Goal: Task Accomplishment & Management: Manage account settings

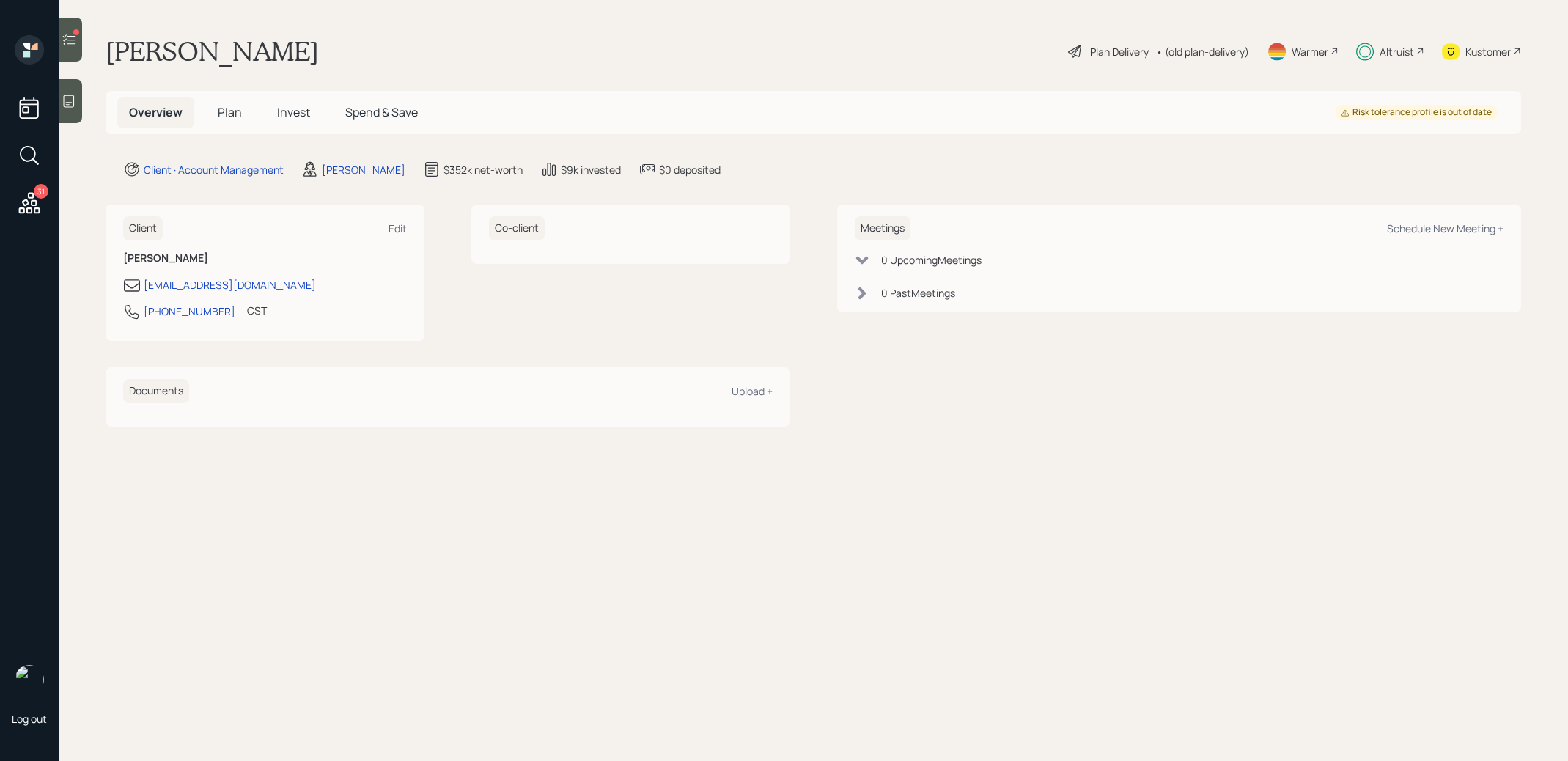
click at [231, 113] on span "Plan" at bounding box center [230, 111] width 24 height 16
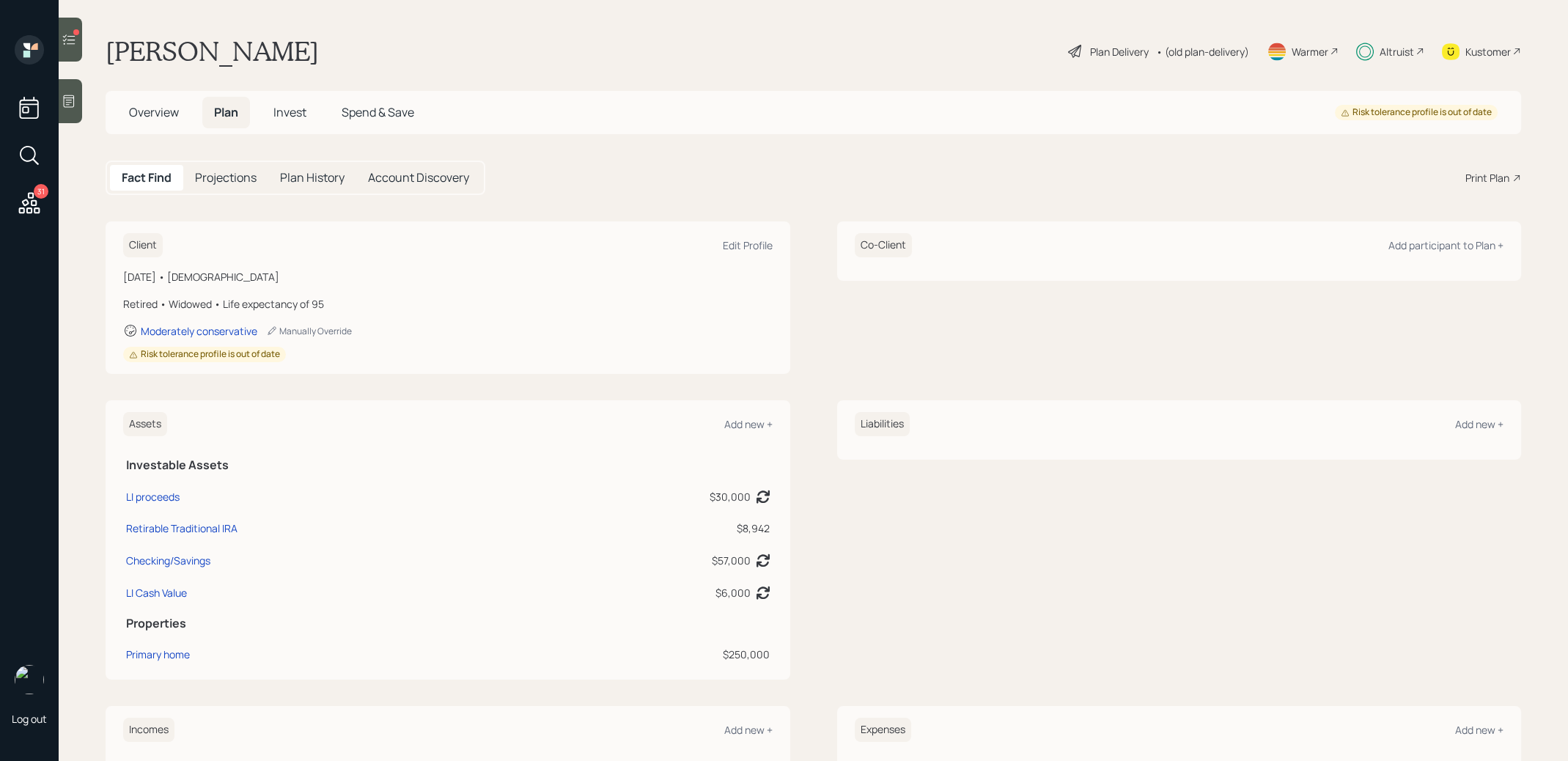
click at [290, 104] on h5 "Invest" at bounding box center [290, 112] width 57 height 32
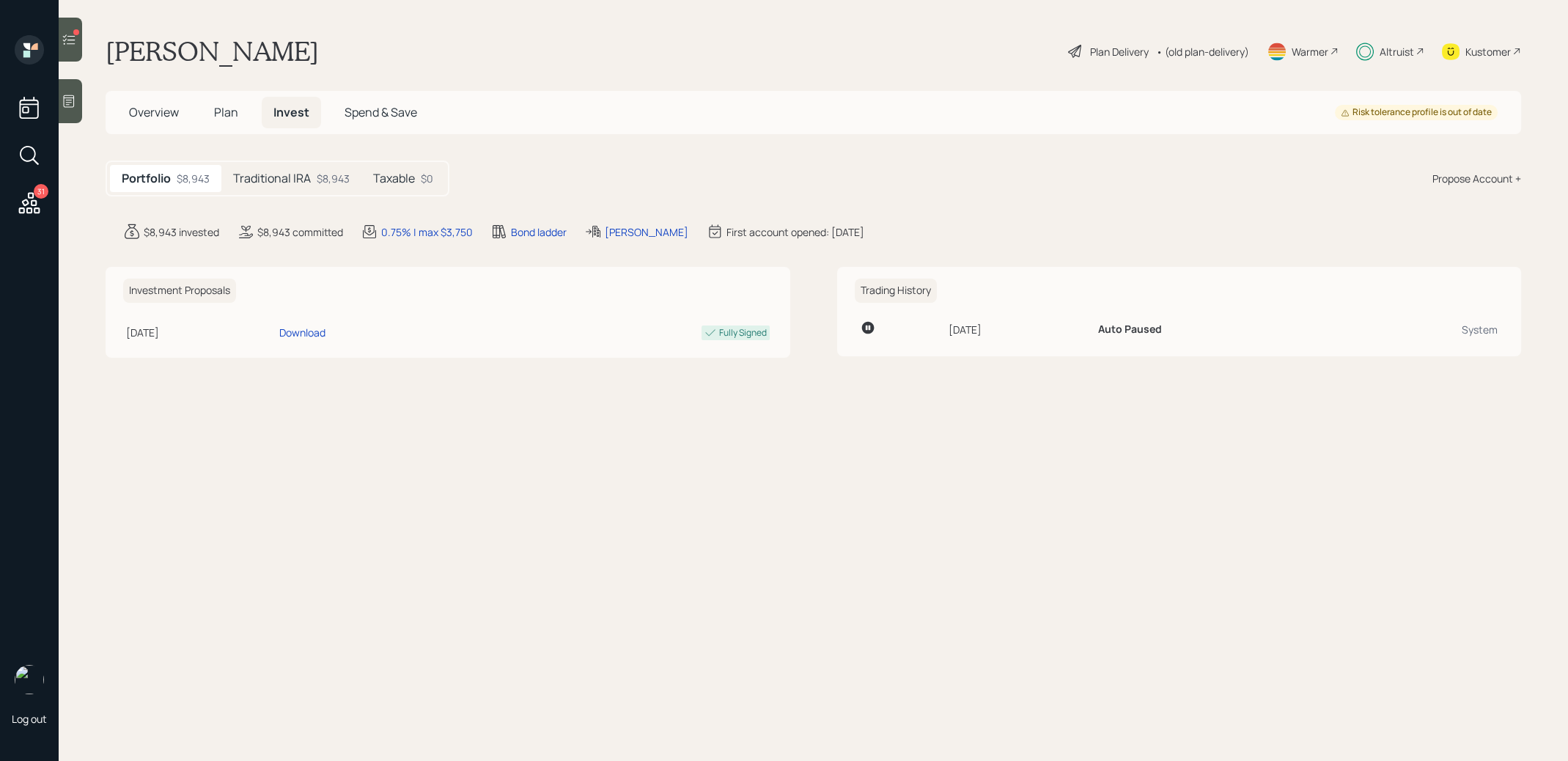
click at [245, 115] on h5 "Plan" at bounding box center [226, 112] width 48 height 32
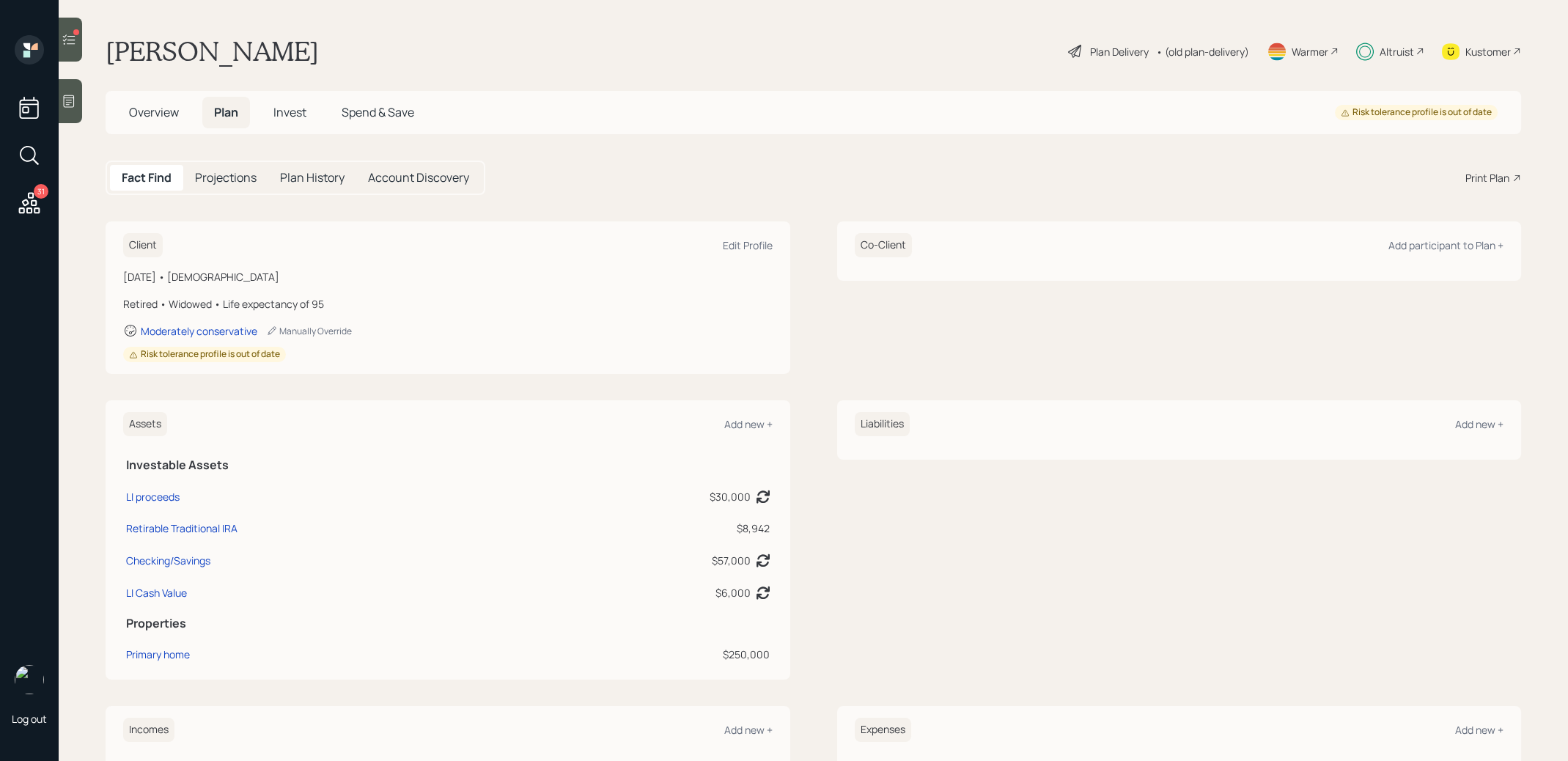
click at [316, 168] on div "Plan History" at bounding box center [312, 177] width 88 height 26
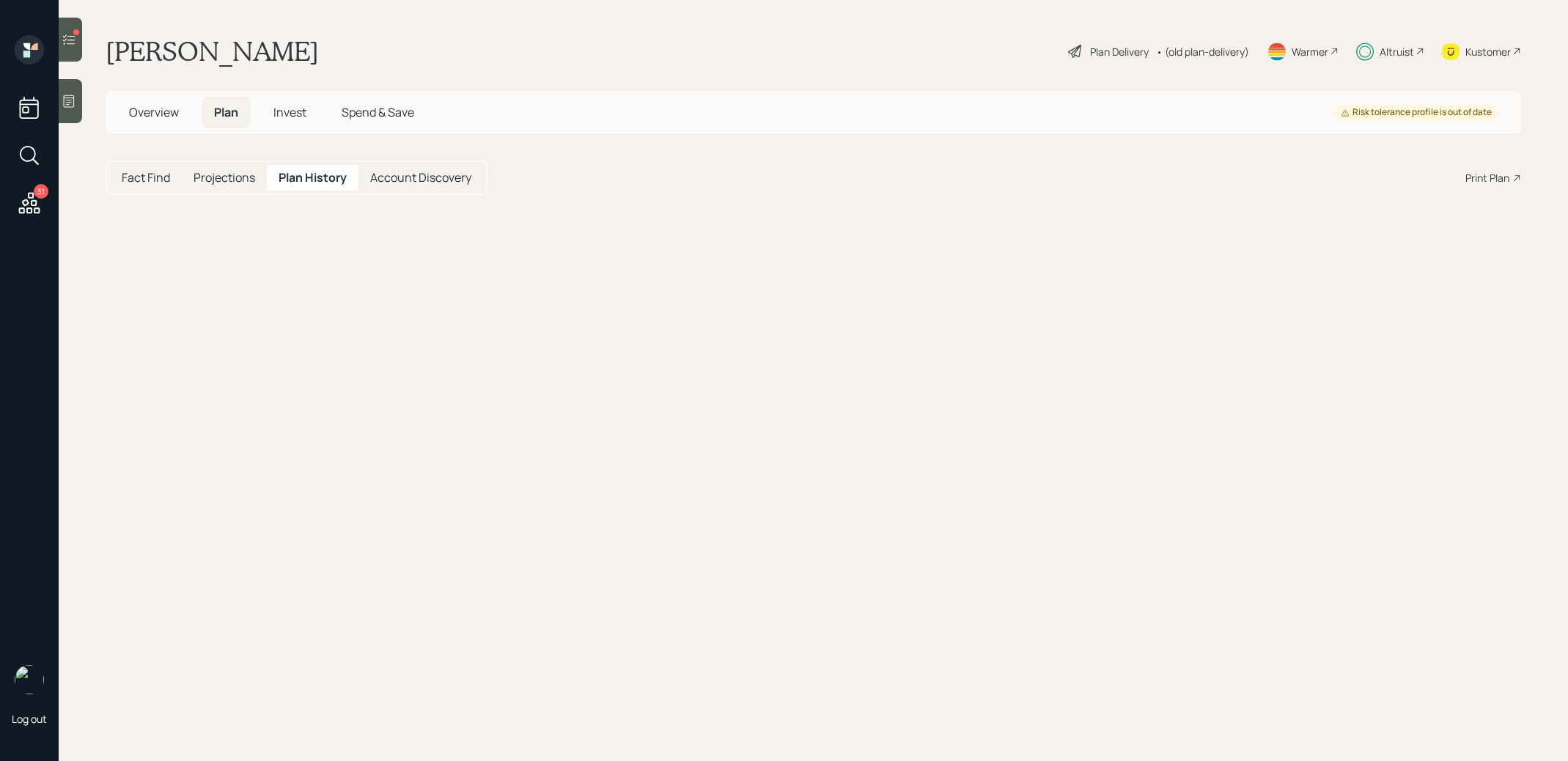
select select "a66208a4-e671-4509-8923-46d7221df607"
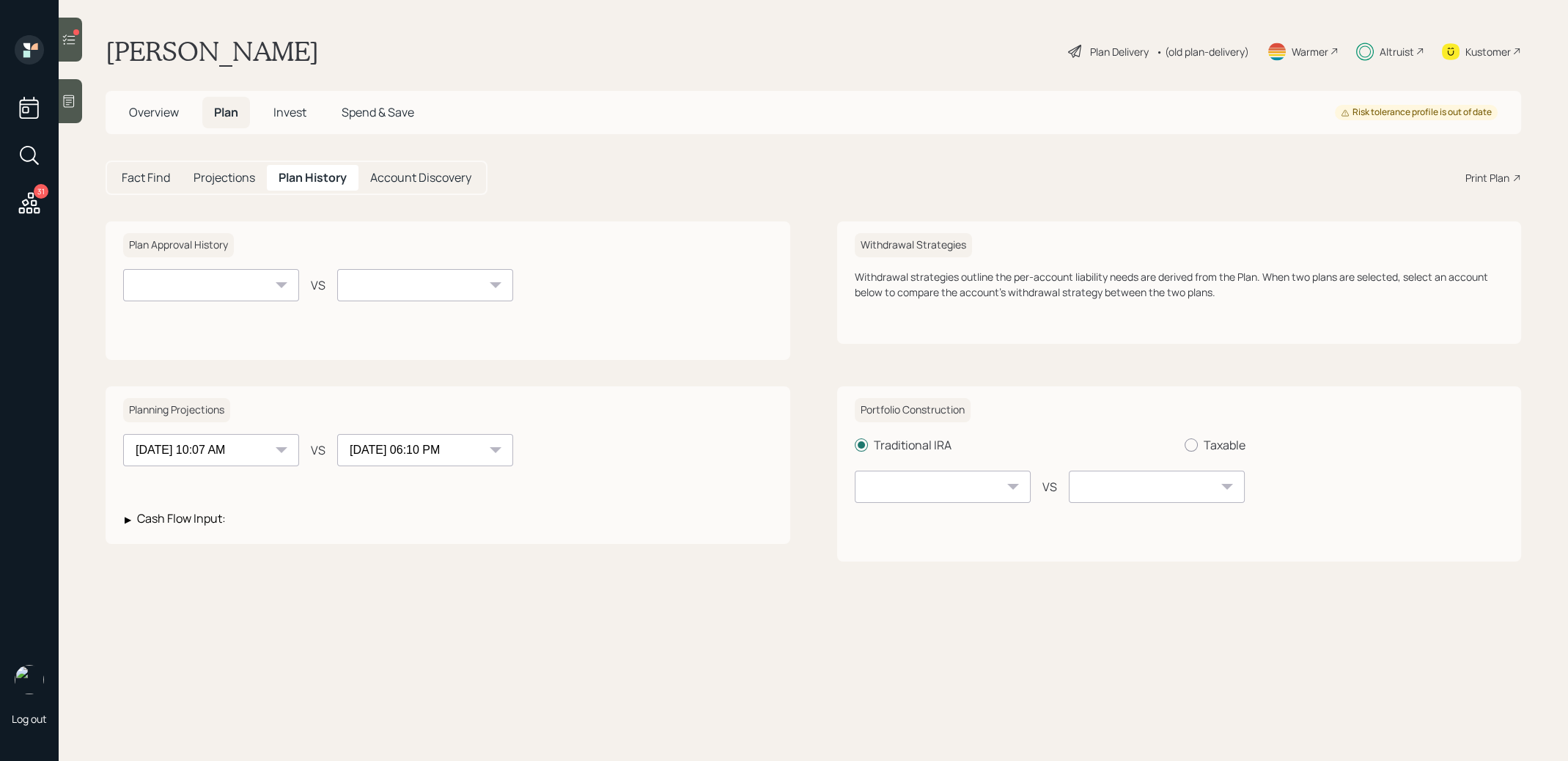
click at [240, 296] on select at bounding box center [211, 285] width 176 height 33
click at [242, 433] on div "Planning Projections [DATE] 06:10 PM [DATE] 10:07 AM [DATE] 10:06 AM [DATE] 10:…" at bounding box center [448, 465] width 685 height 158
click at [242, 440] on select "[DATE] 06:10 PM [DATE] 10:07 AM [DATE] 10:06 AM [DATE] 10:05 AM [DATE] 10:06 AM…" at bounding box center [211, 450] width 176 height 33
click at [286, 117] on span "Invest" at bounding box center [290, 111] width 33 height 16
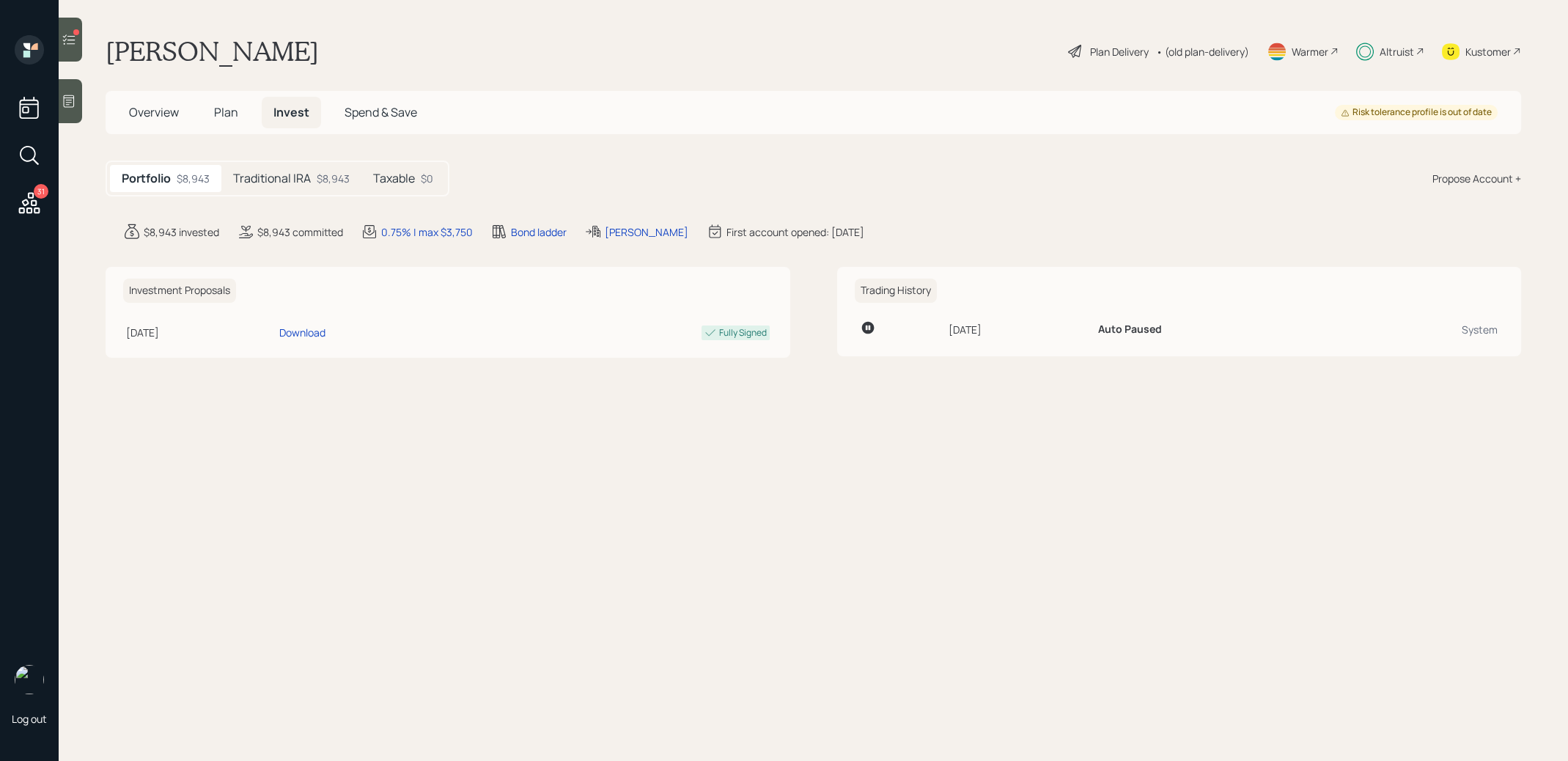
click at [240, 123] on h5 "Plan" at bounding box center [226, 112] width 48 height 32
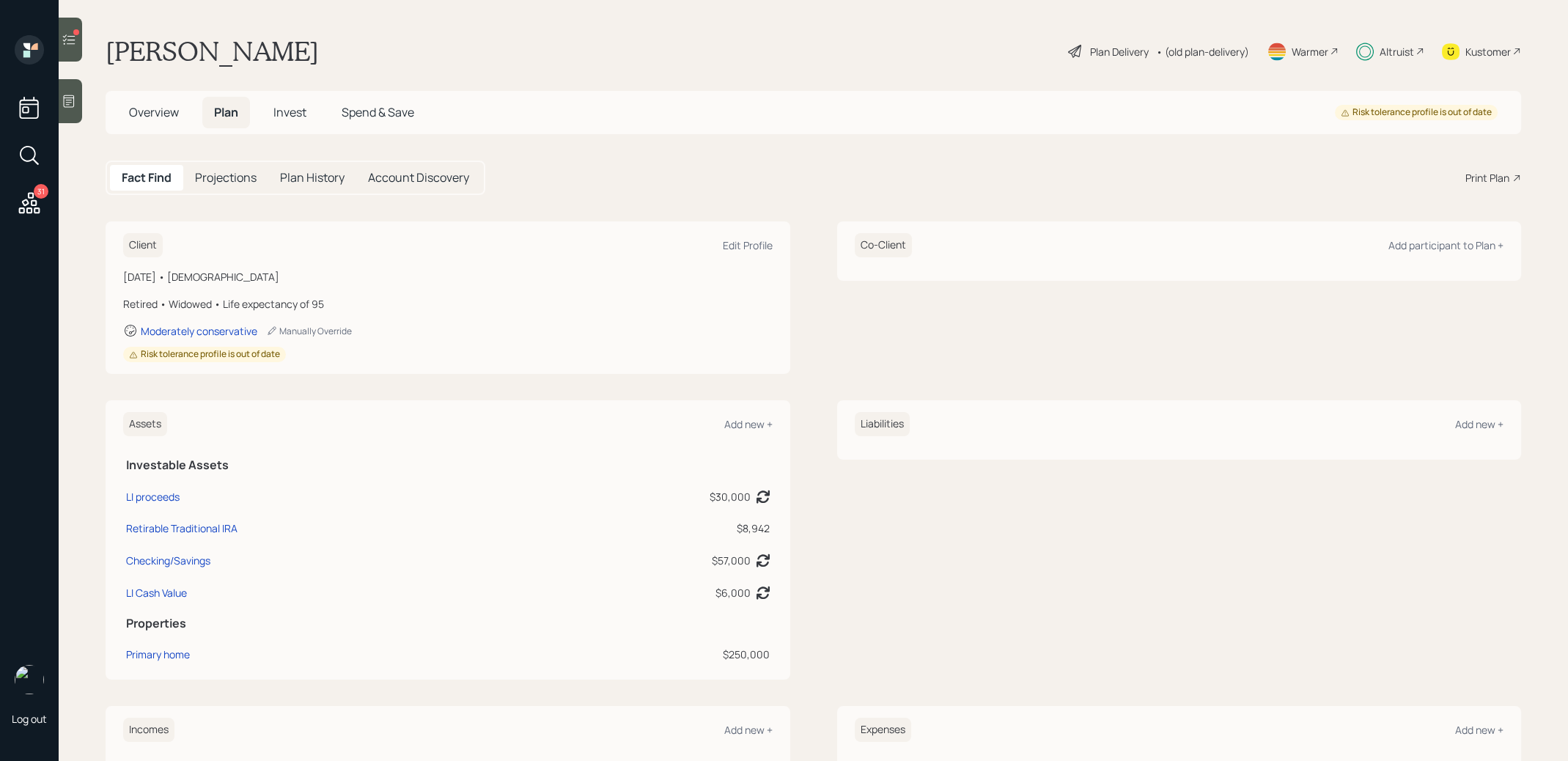
click at [289, 118] on span "Invest" at bounding box center [290, 111] width 33 height 16
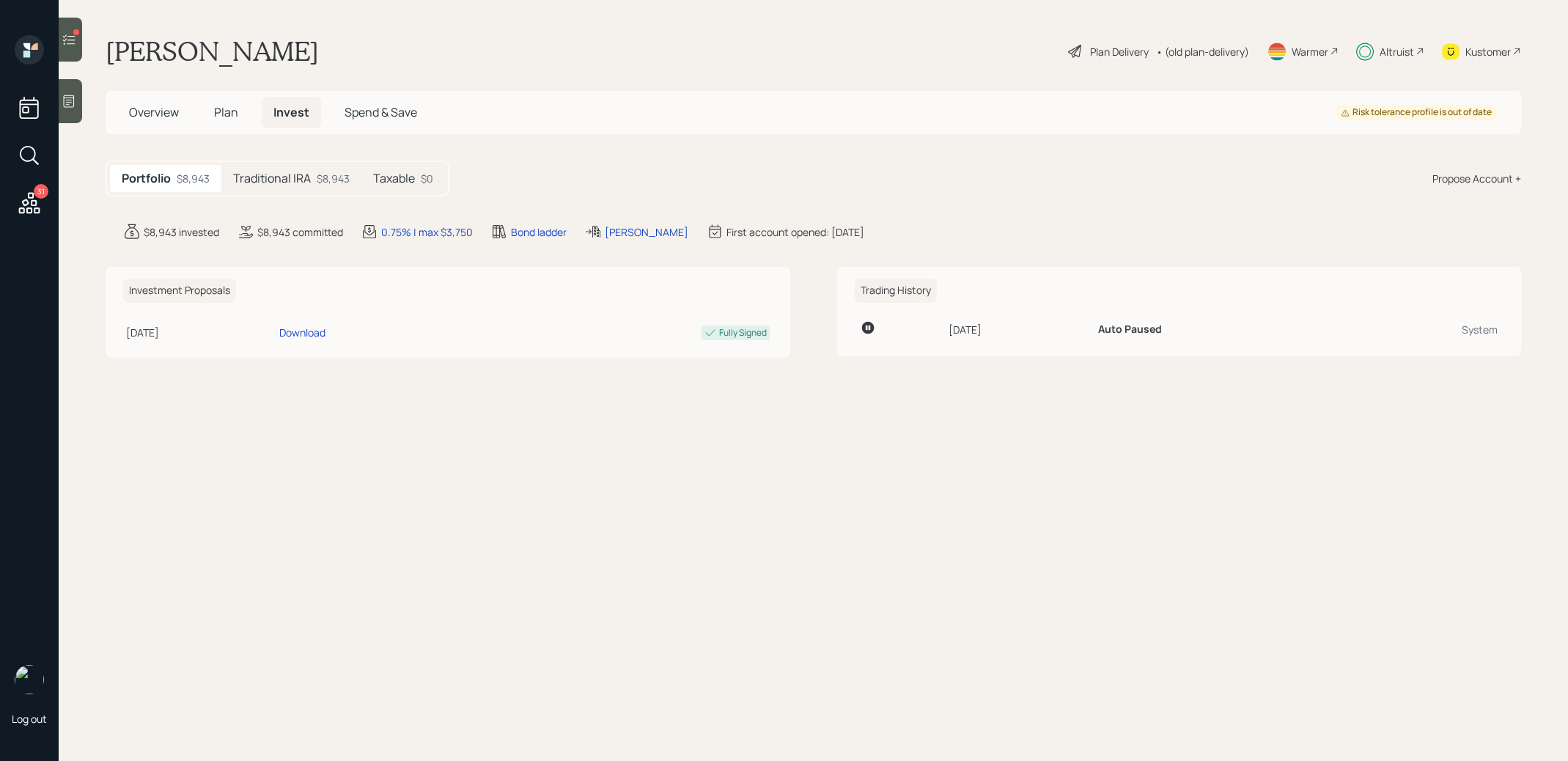
click at [324, 179] on div "$8,943" at bounding box center [333, 178] width 33 height 15
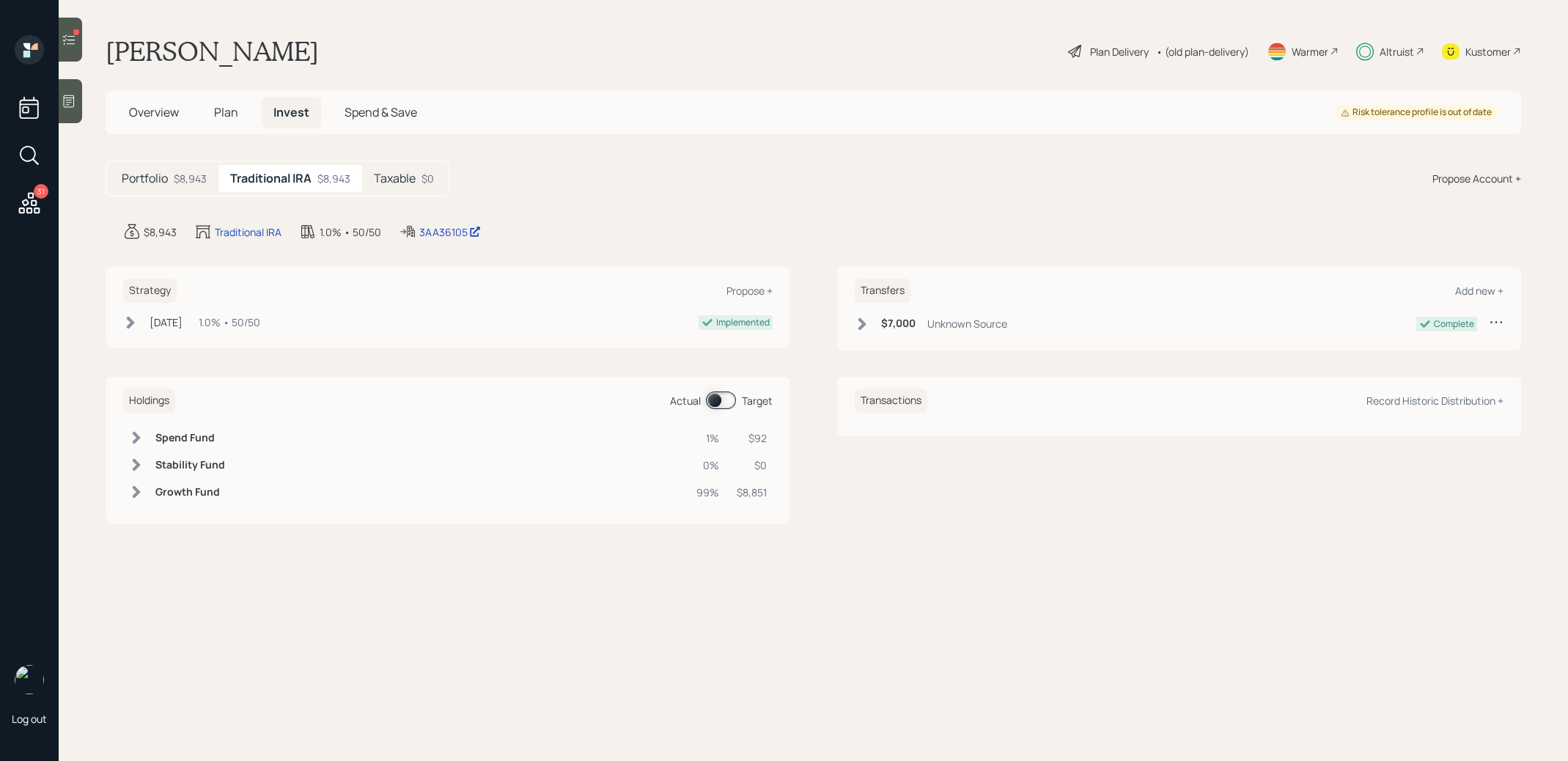
click at [72, 50] on div at bounding box center [69, 39] width 23 height 44
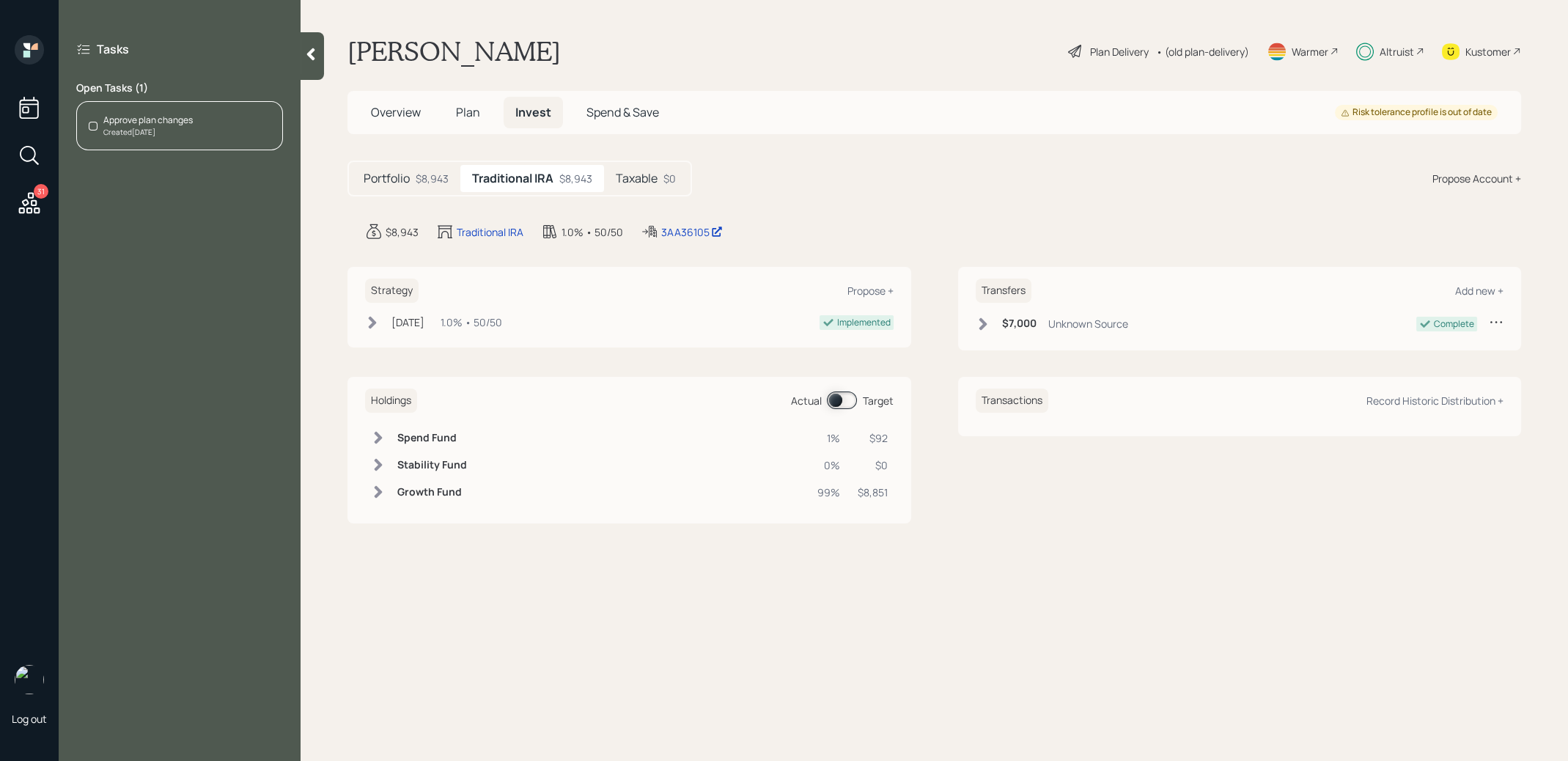
click at [159, 120] on div "Approve plan changes" at bounding box center [148, 120] width 89 height 13
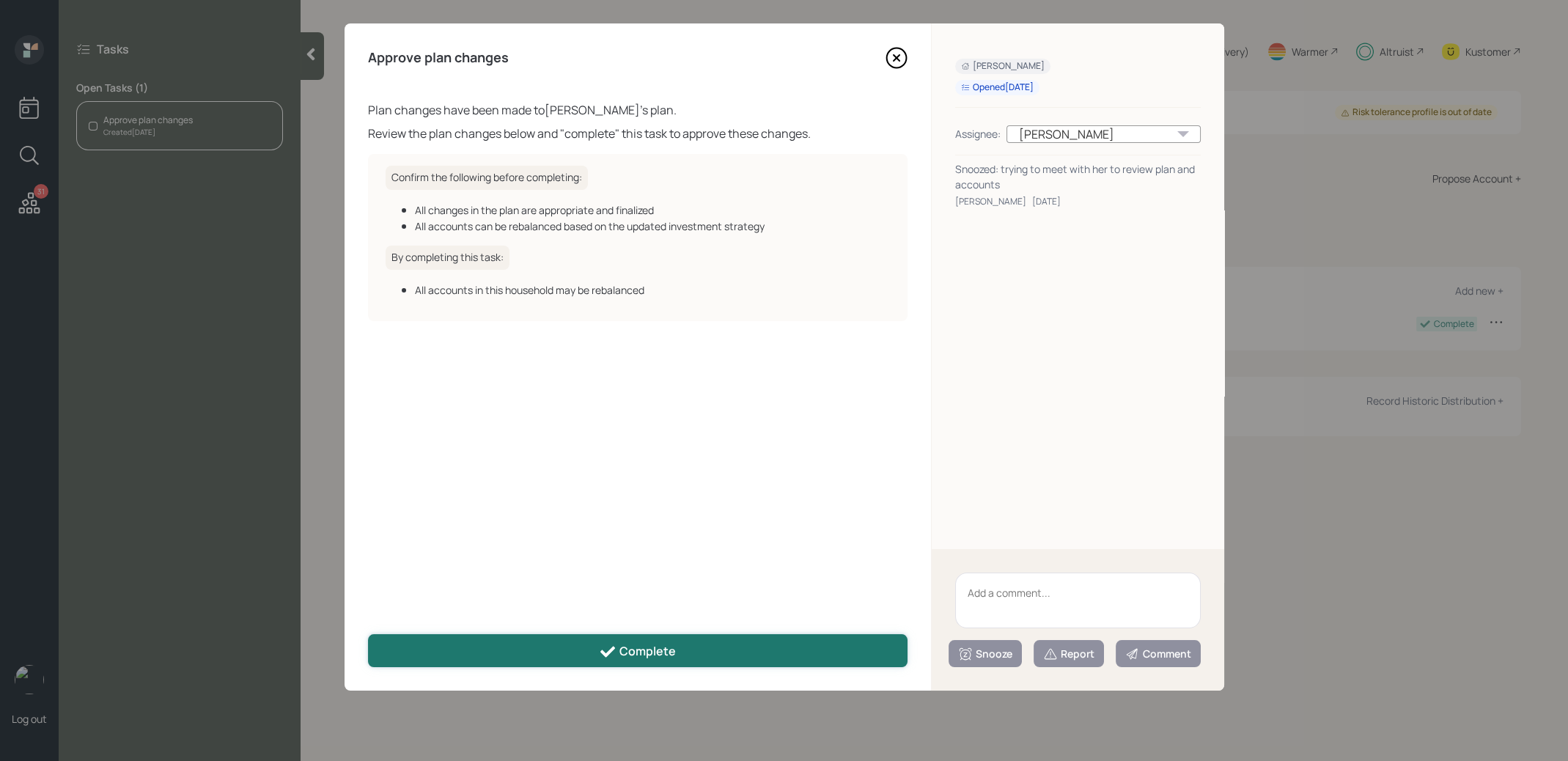
click at [676, 655] on button "Complete" at bounding box center [637, 650] width 539 height 33
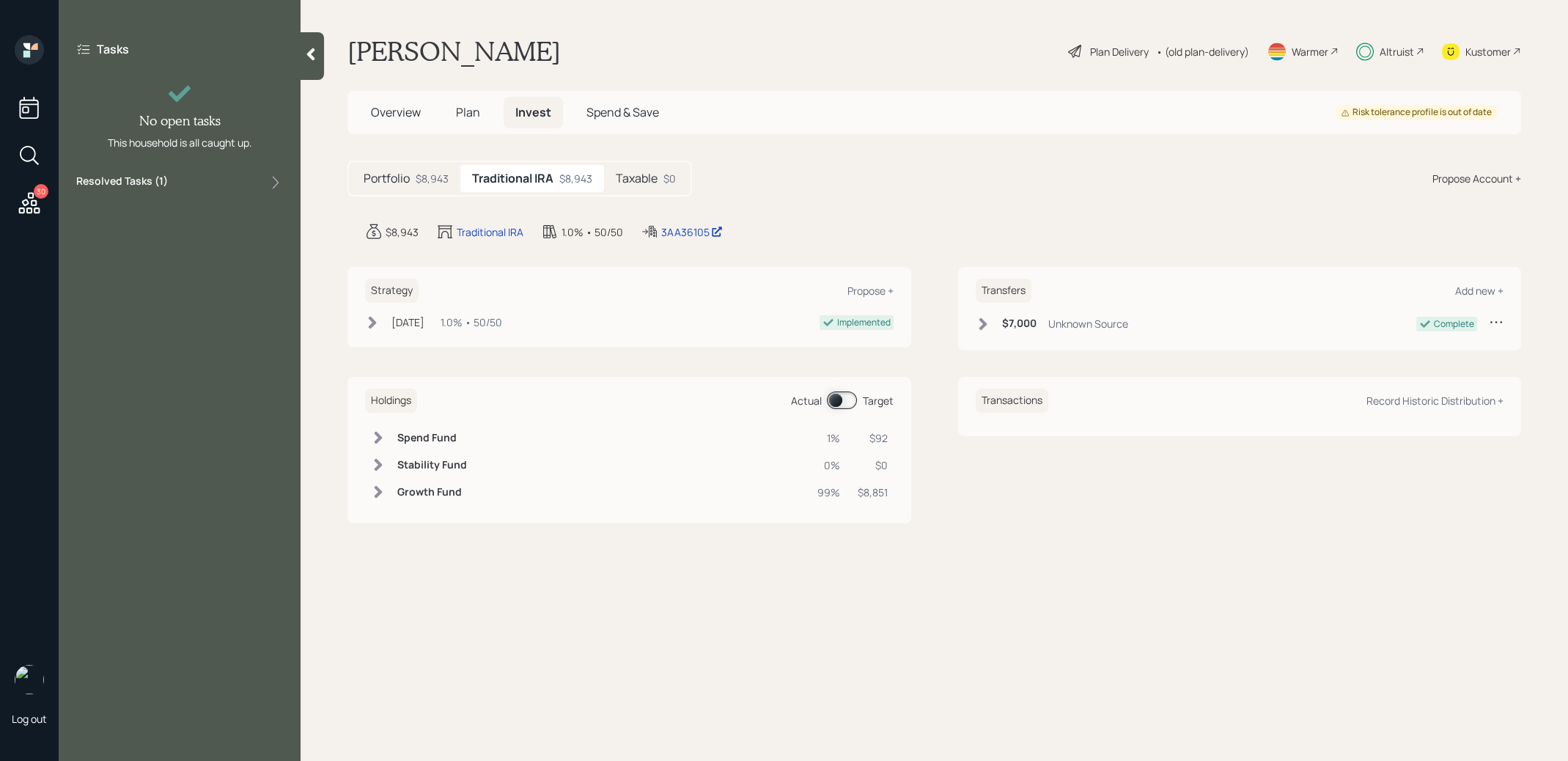
click at [42, 194] on div "30" at bounding box center [40, 191] width 15 height 15
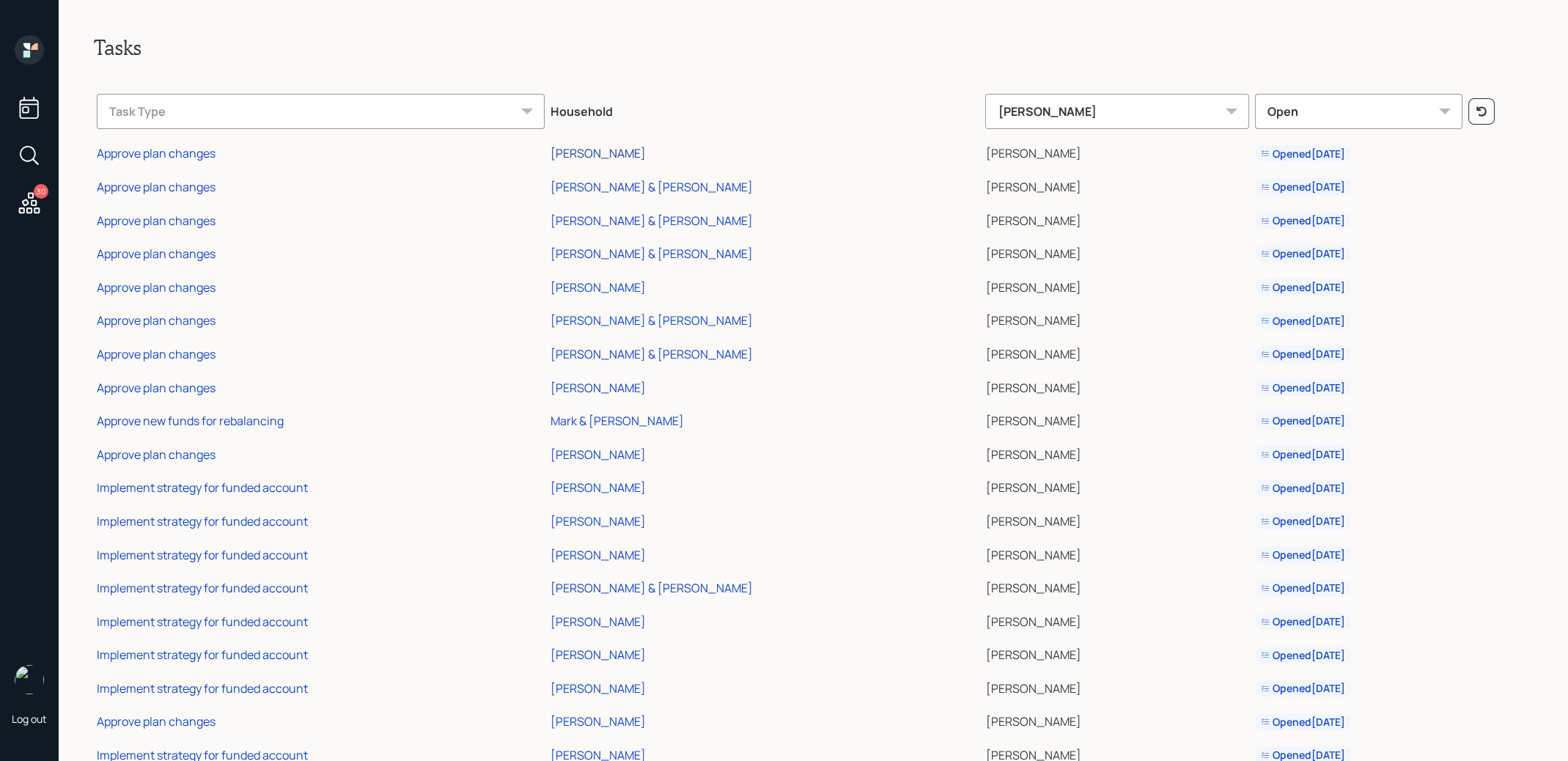
click at [550, 153] on div "[PERSON_NAME]" at bounding box center [598, 153] width 95 height 16
